Goal: Find specific page/section: Find specific page/section

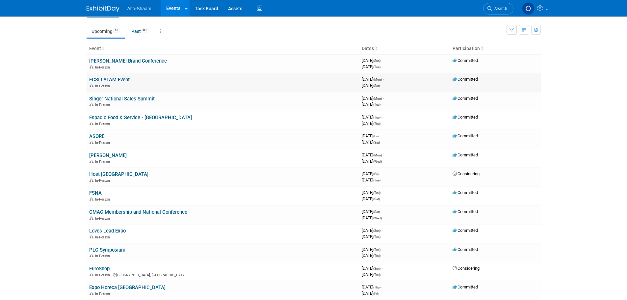
scroll to position [33, 0]
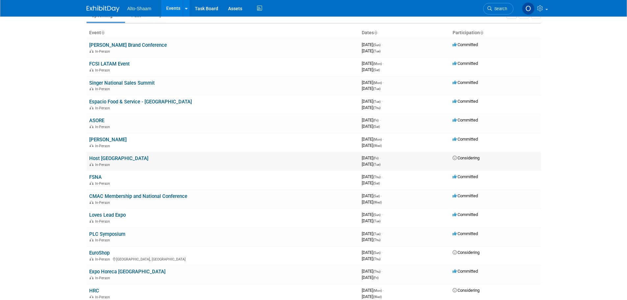
click at [100, 159] on link "Host [GEOGRAPHIC_DATA]" at bounding box center [118, 158] width 59 height 6
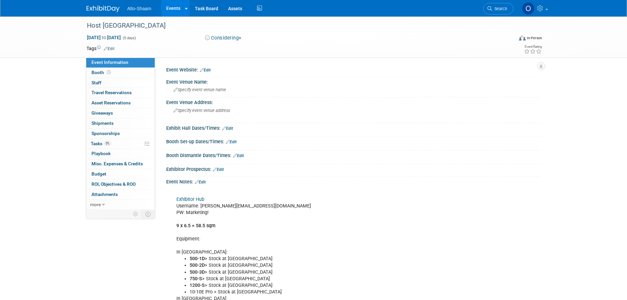
click at [174, 11] on link "Events" at bounding box center [173, 8] width 24 height 16
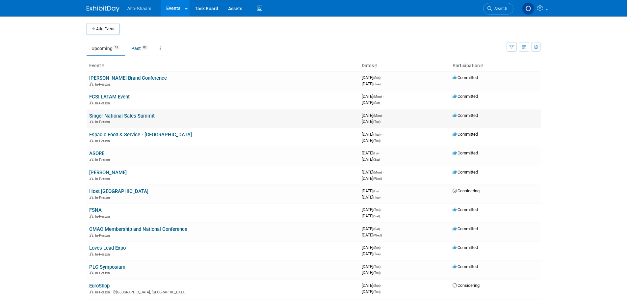
click at [111, 113] on link "Singer National Sales Summit" at bounding box center [121, 116] width 65 height 6
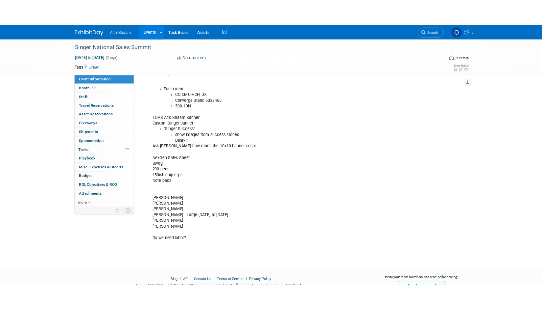
scroll to position [132, 0]
